Goal: Find specific page/section: Find specific page/section

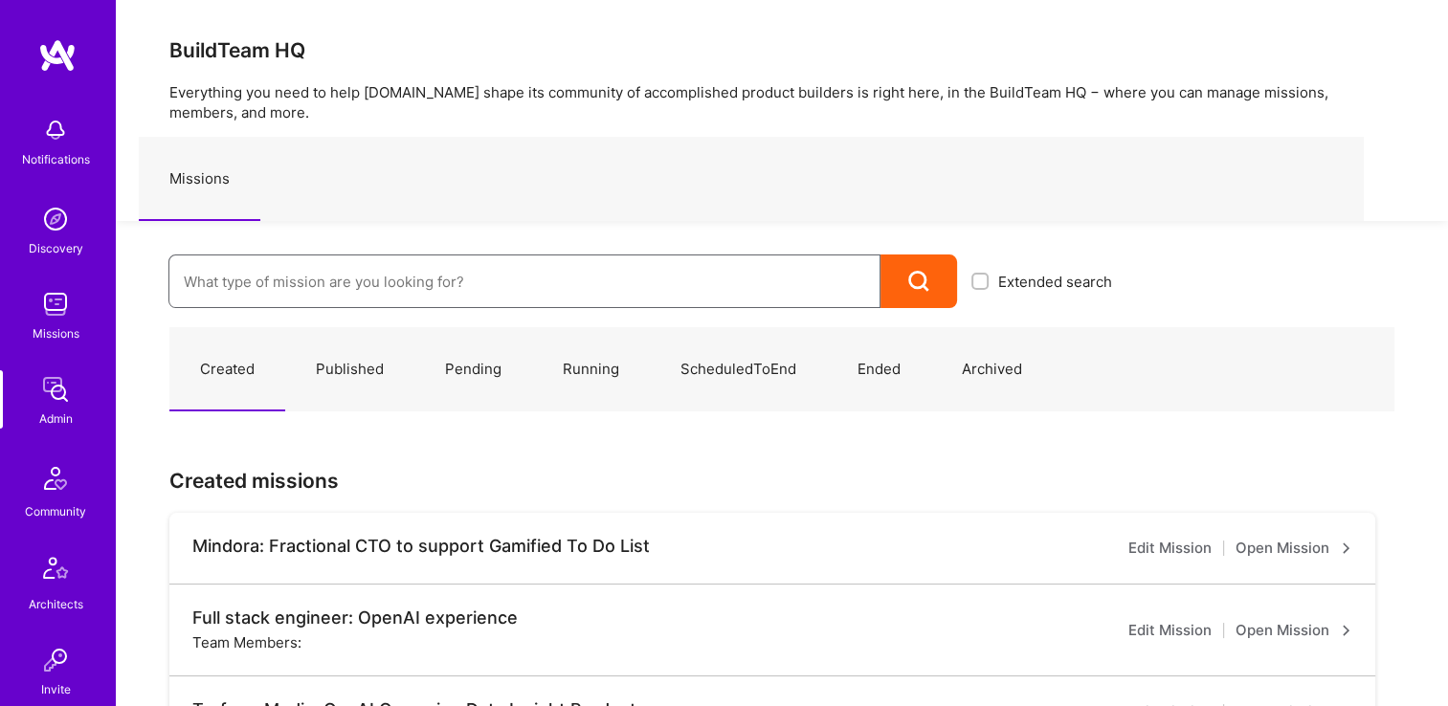
click at [325, 270] on input at bounding box center [524, 281] width 681 height 49
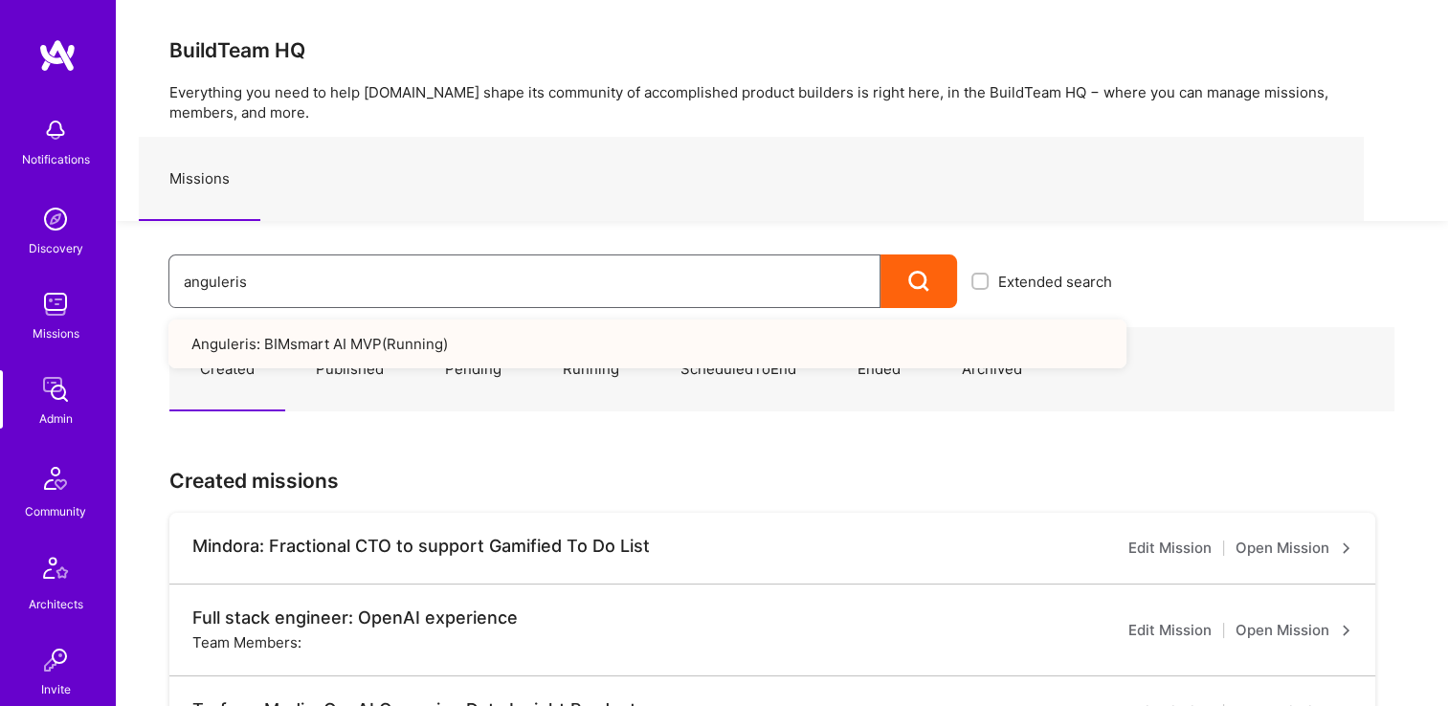
type input "anguleris"
click at [136, 269] on div "anguleris Extended search Anguleris: BIMsmart AI MVP ( Running )" at bounding box center [621, 264] width 1010 height 87
type input "anyteam"
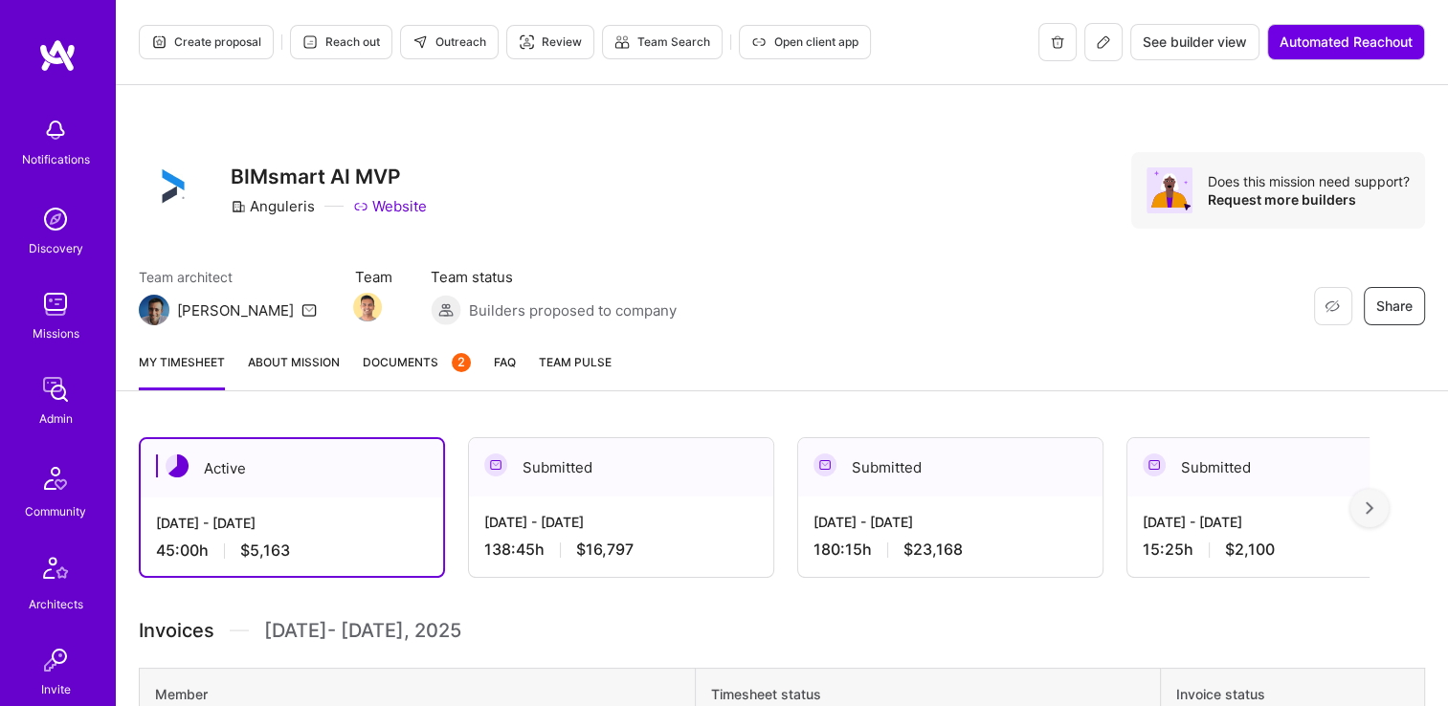
click at [619, 320] on div "Team architect [PERSON_NAME] Team Team status Builders proposed to company Rest…" at bounding box center [782, 296] width 1286 height 58
click at [651, 516] on div "[DATE] - [DATE]" at bounding box center [621, 522] width 274 height 20
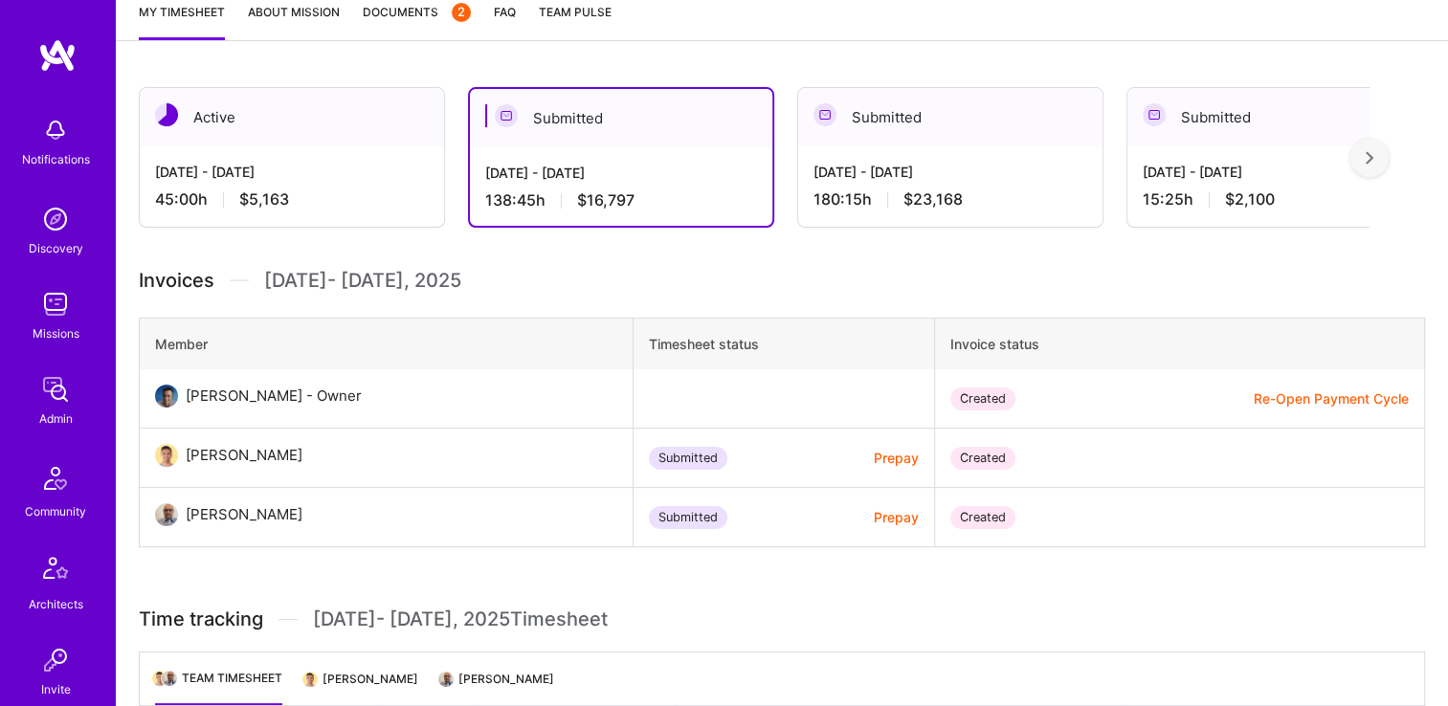
scroll to position [574, 0]
